Goal: Transaction & Acquisition: Purchase product/service

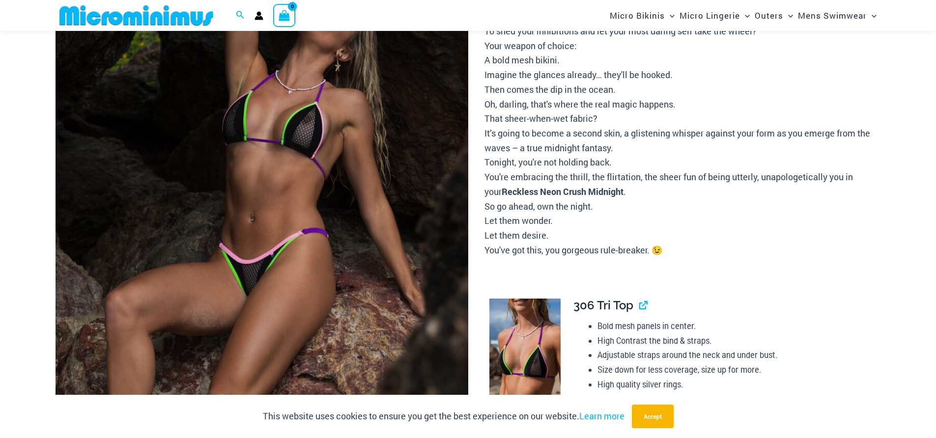
scroll to position [233, 0]
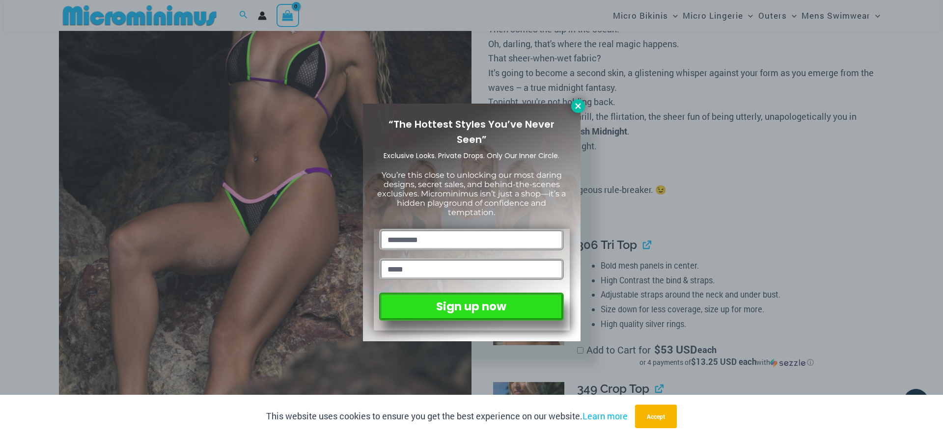
click at [575, 103] on icon at bounding box center [578, 106] width 9 height 9
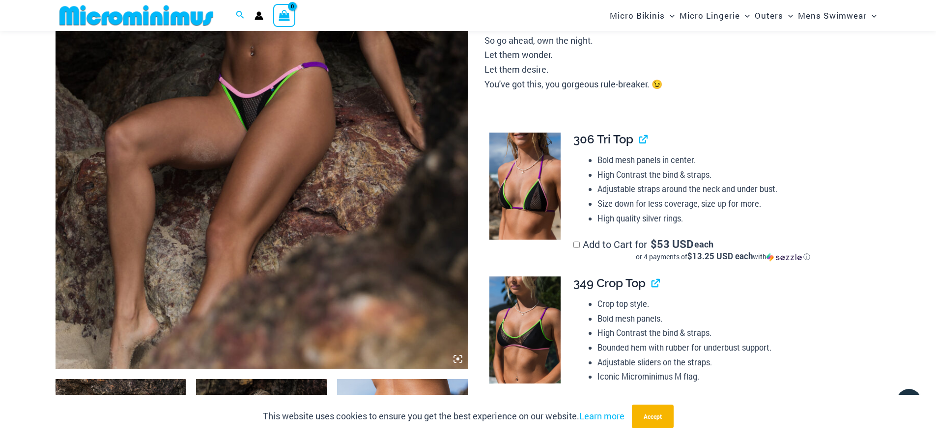
scroll to position [381, 0]
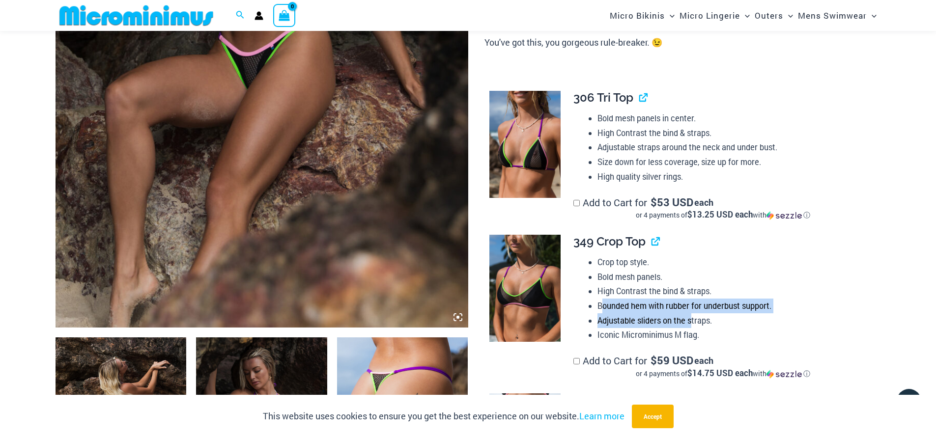
drag, startPoint x: 604, startPoint y: 300, endPoint x: 696, endPoint y: 321, distance: 93.9
click at [695, 322] on ul "Crop top style. Bold mesh panels. High Contrast the bind & straps. Bounded hem …" at bounding box center [734, 298] width 275 height 87
click at [696, 321] on li "Adjustable sliders on the straps." at bounding box center [734, 320] width 275 height 15
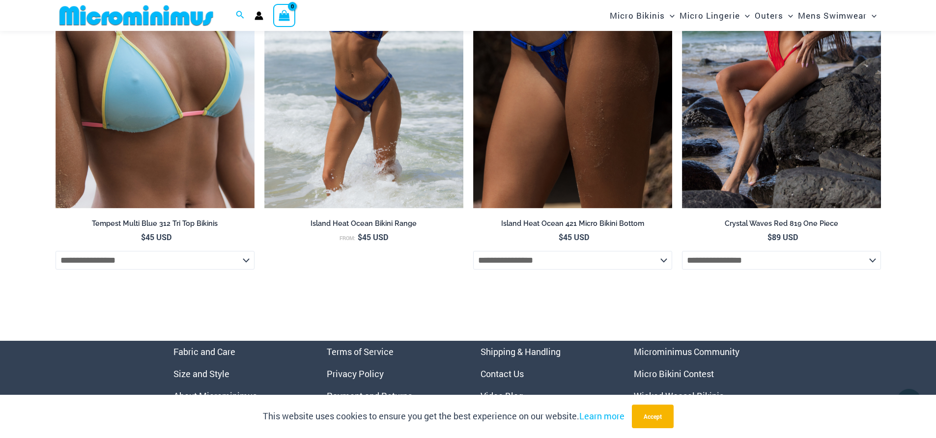
scroll to position [3697, 0]
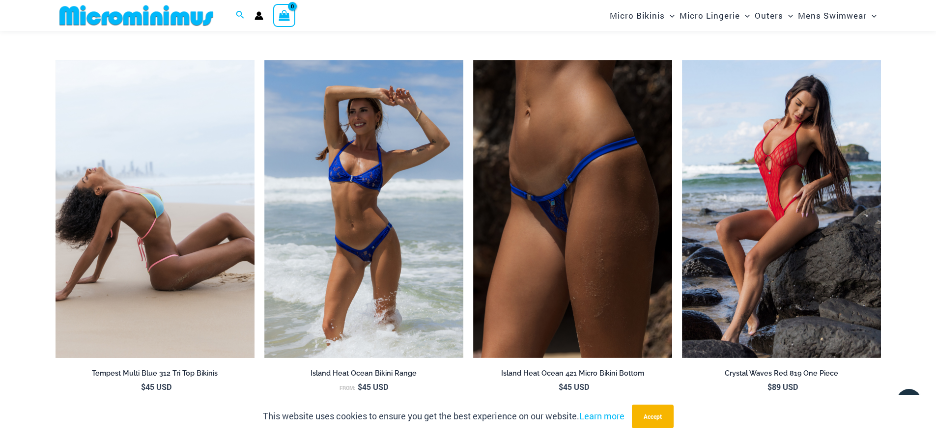
click at [170, 326] on img at bounding box center [155, 209] width 199 height 299
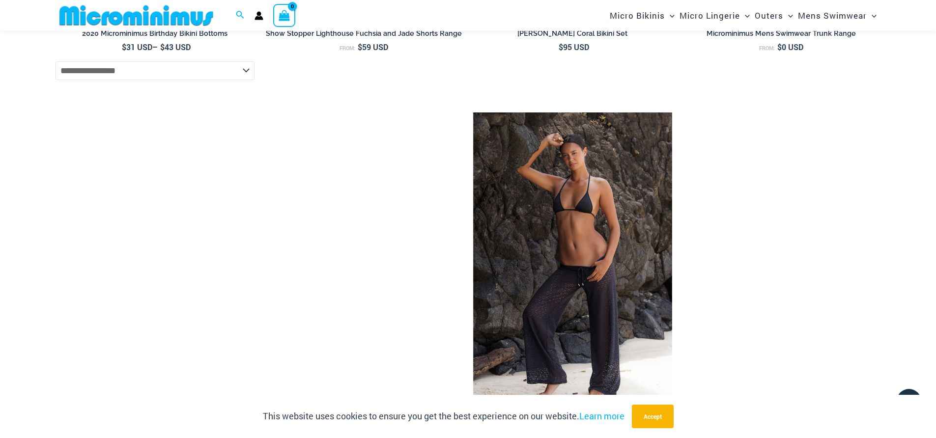
scroll to position [2846, 0]
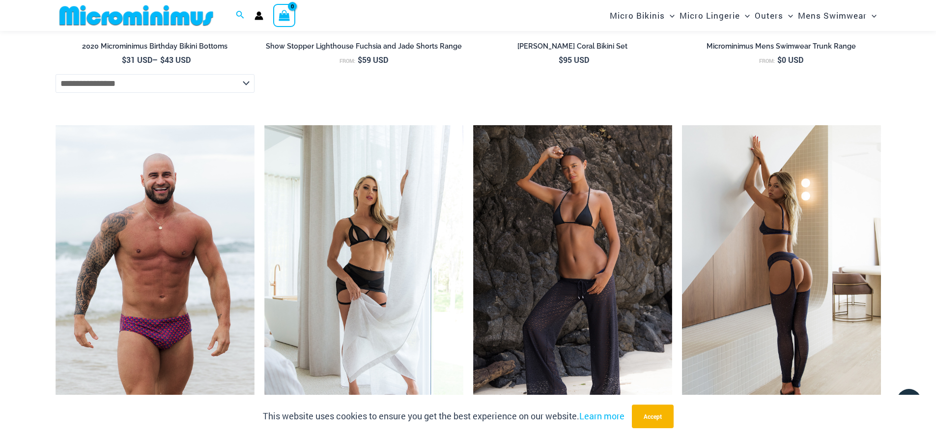
click at [779, 279] on img at bounding box center [781, 274] width 199 height 299
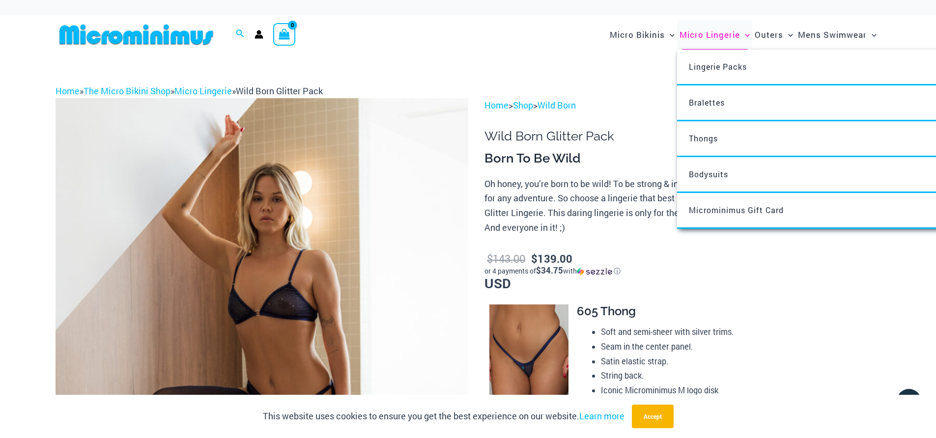
click at [719, 36] on span "Micro Lingerie" at bounding box center [710, 34] width 60 height 25
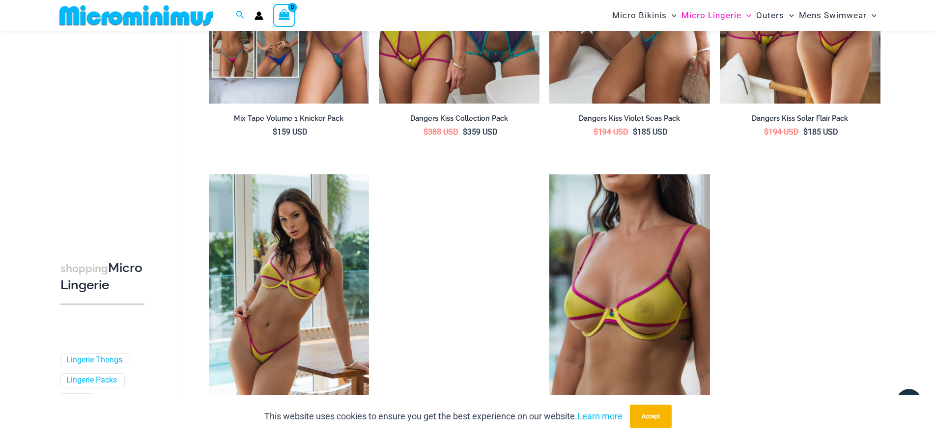
scroll to position [2054, 0]
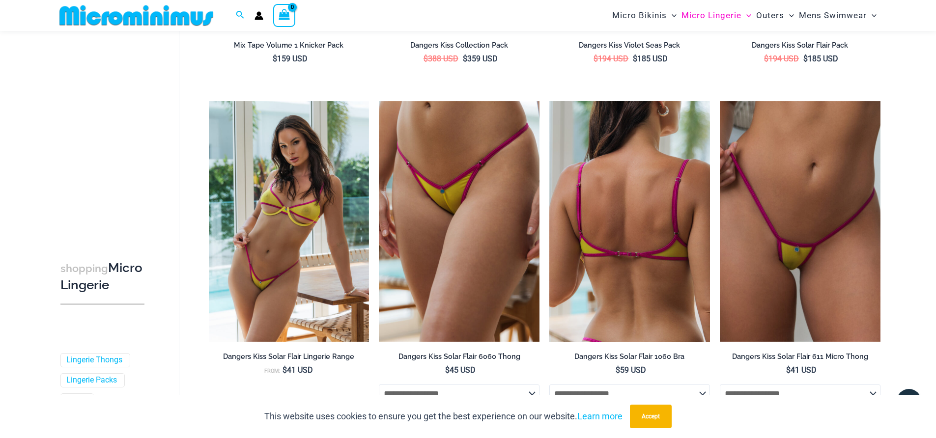
click at [642, 298] on img at bounding box center [629, 221] width 161 height 241
